Goal: Find specific page/section: Find specific page/section

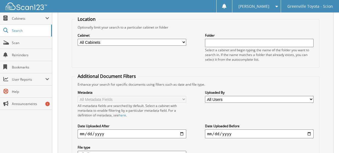
scroll to position [28, 0]
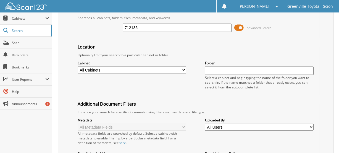
type input "712136"
click at [165, 70] on select "All Cabinets CAR DEALS DEALERTRACK SERVICE RO NEW CAR INVOICES R&R SERVICE RO A…" at bounding box center [132, 69] width 109 height 7
select select "502"
click at [78, 66] on select "All Cabinets CAR DEALS DEALERTRACK SERVICE RO NEW CAR INVOICES R&R SERVICE RO A…" at bounding box center [132, 69] width 109 height 7
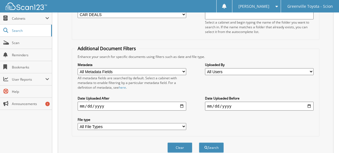
scroll to position [108, 0]
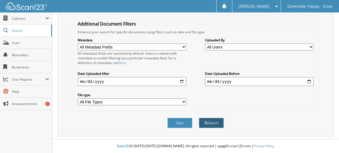
click at [209, 121] on button "Search" at bounding box center [211, 123] width 25 height 10
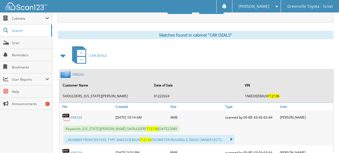
scroll to position [277, 0]
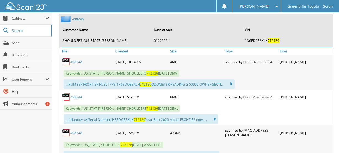
click at [77, 97] on link "49824A" at bounding box center [77, 97] width 12 height 5
